Goal: Check status

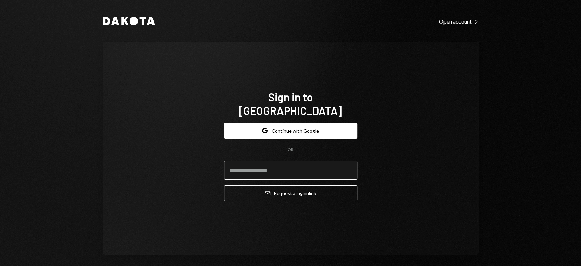
click at [259, 162] on input "email" at bounding box center [290, 169] width 133 height 19
type input "**********"
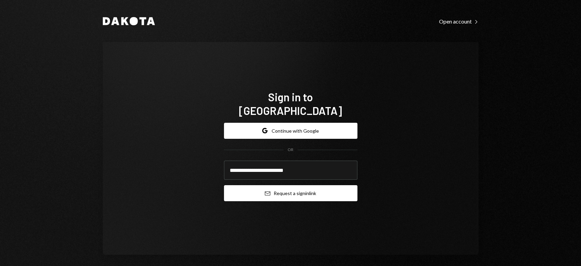
click at [273, 185] on button "Email Request a sign in link" at bounding box center [290, 193] width 133 height 16
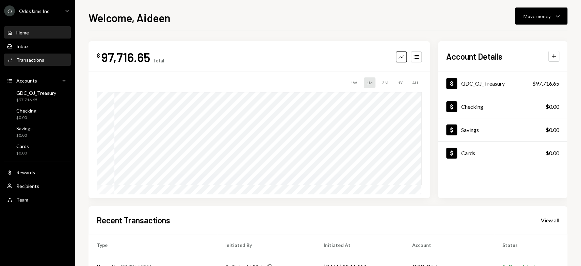
click at [41, 58] on div "Transactions" at bounding box center [30, 60] width 28 height 6
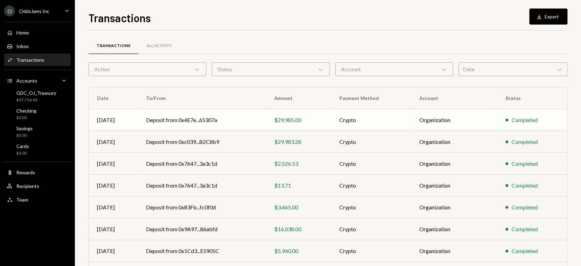
click at [203, 119] on td "Deposit from 0x4E7e...65307a" at bounding box center [202, 120] width 128 height 22
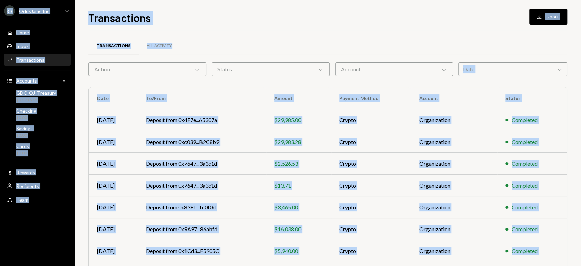
click at [203, 119] on div "O OddsJams Inc Caret Down Home Home Inbox Inbox Activities Transactions Account…" at bounding box center [290, 133] width 581 height 266
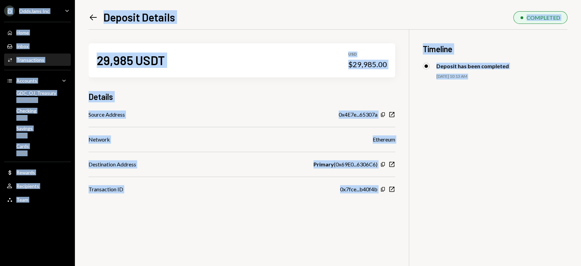
click at [188, 90] on div "29,985 USDT USD $29,985.00 Details Source Address 0x4E7e...65307a Copy New Wind…" at bounding box center [242, 111] width 307 height 163
click at [189, 107] on div "29,985 USDT USD $29,985.00 Details Source Address 0x4E7e...65307a Copy New Wind…" at bounding box center [242, 111] width 307 height 163
click at [384, 113] on icon "Copy" at bounding box center [382, 114] width 5 height 5
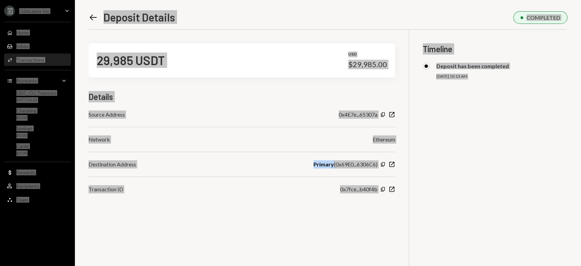
click at [314, 230] on div "29,985 USDT USD $29,985.00 Details Source Address 0x4E7e...65307a Copy New Wind…" at bounding box center [328, 163] width 479 height 266
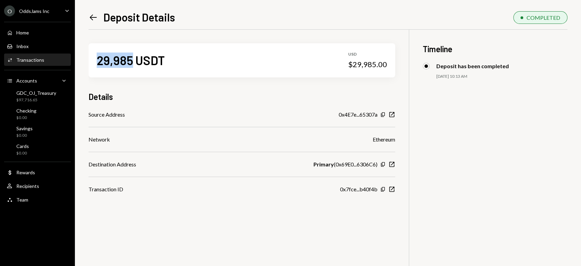
drag, startPoint x: 131, startPoint y: 61, endPoint x: 98, endPoint y: 63, distance: 32.8
click at [98, 63] on div "29,985 USDT" at bounding box center [131, 59] width 68 height 15
copy div "29,985"
drag, startPoint x: 353, startPoint y: 64, endPoint x: 376, endPoint y: 64, distance: 23.2
click at [376, 64] on div "$29,985.00" at bounding box center [367, 65] width 39 height 10
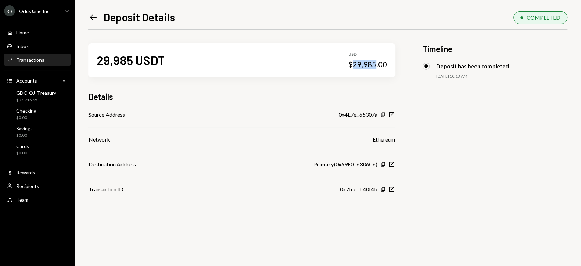
copy div "29,985"
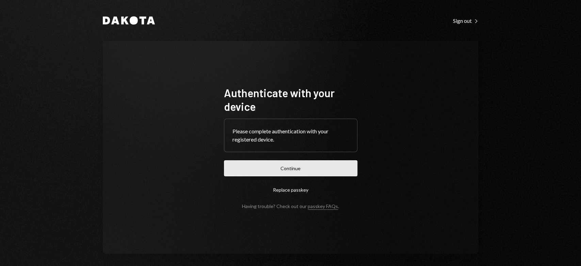
click at [283, 164] on button "Continue" at bounding box center [290, 168] width 133 height 16
